Goal: Task Accomplishment & Management: Complete application form

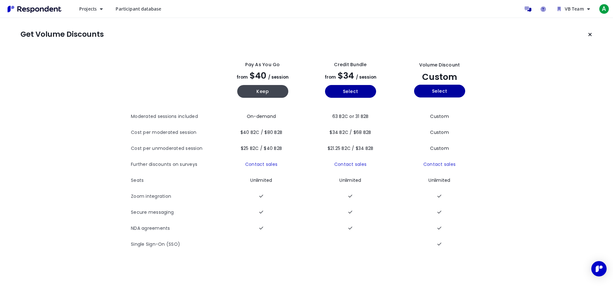
click at [588, 37] on button "Keep current plan" at bounding box center [589, 34] width 13 height 13
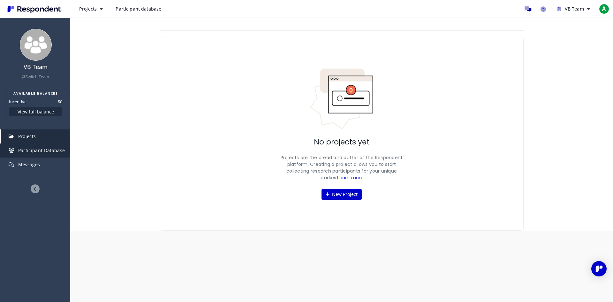
click at [39, 154] on link "Participant Database" at bounding box center [35, 150] width 69 height 14
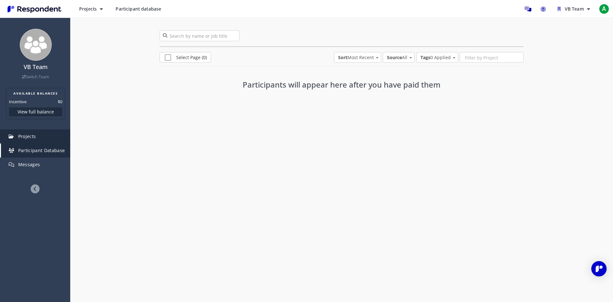
click at [33, 141] on link "Projects" at bounding box center [35, 136] width 69 height 14
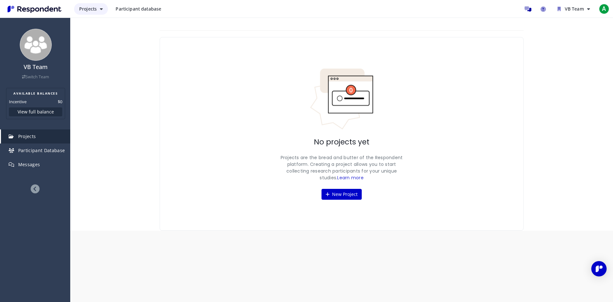
click at [106, 7] on button "Projects" at bounding box center [91, 8] width 34 height 11
click at [116, 104] on md-backdrop at bounding box center [306, 151] width 613 height 302
click at [35, 170] on link "Messages" at bounding box center [35, 164] width 69 height 14
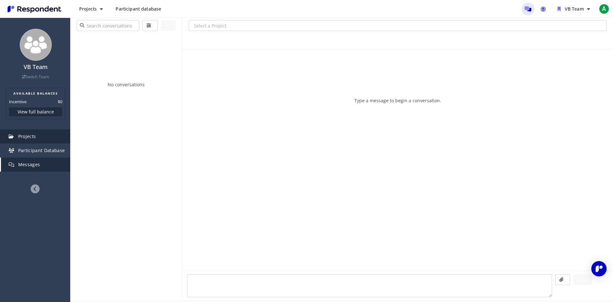
click at [27, 135] on span "Projects" at bounding box center [27, 136] width 18 height 6
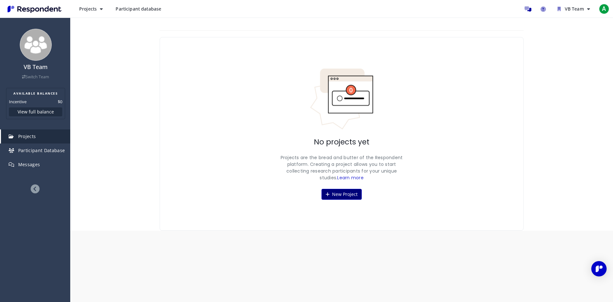
click at [342, 193] on button "New Project" at bounding box center [341, 194] width 40 height 11
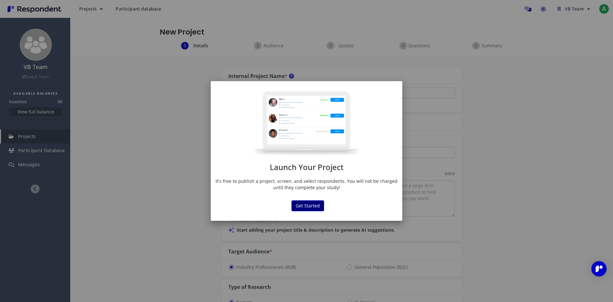
click at [307, 204] on button "Get Started" at bounding box center [307, 205] width 33 height 11
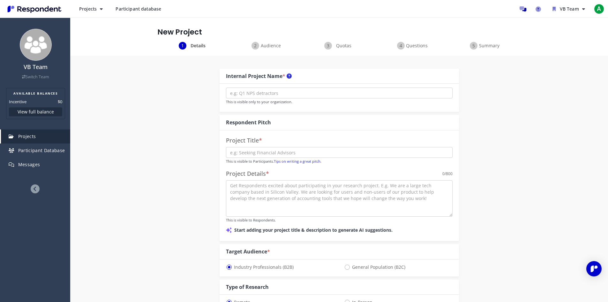
click at [263, 45] on span "Audience" at bounding box center [270, 45] width 21 height 6
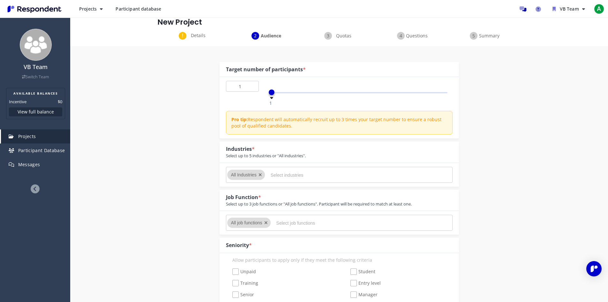
scroll to position [32, 0]
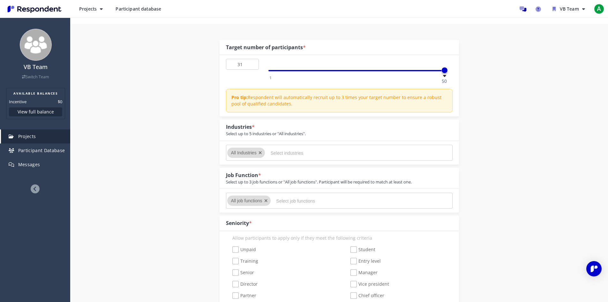
type input "1"
drag, startPoint x: 271, startPoint y: 70, endPoint x: 105, endPoint y: 47, distance: 167.1
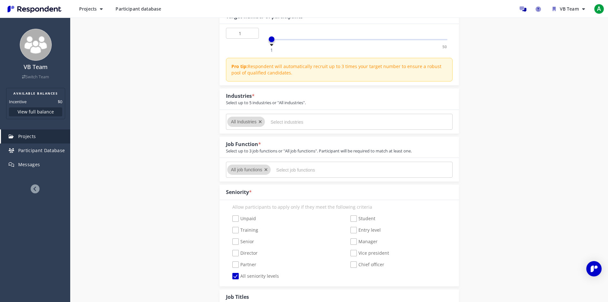
scroll to position [64, 0]
click at [280, 118] on input "Select industries" at bounding box center [319, 121] width 96 height 11
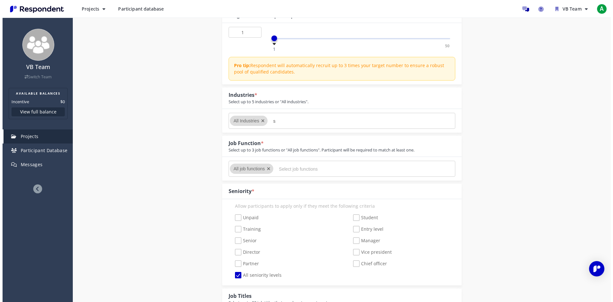
scroll to position [0, 0]
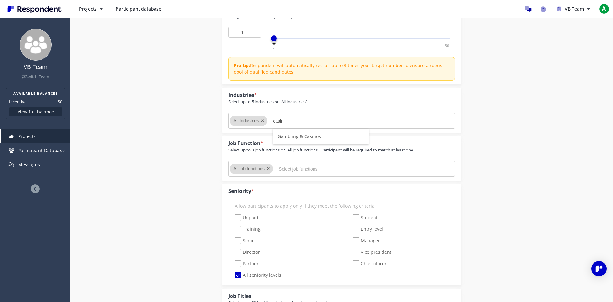
type input "casin"
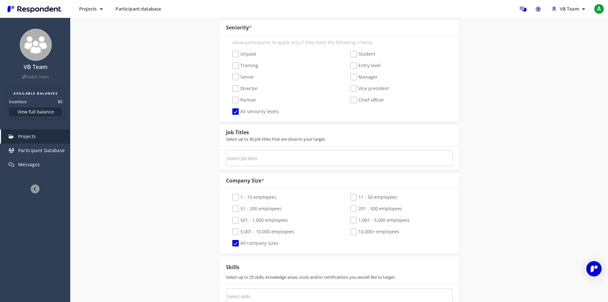
scroll to position [255, 0]
